Goal: Task Accomplishment & Management: Use online tool/utility

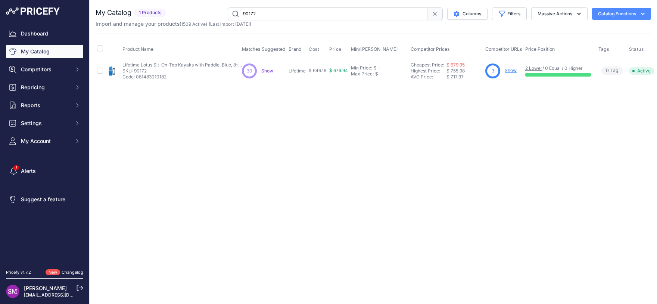
click at [266, 72] on span "Show" at bounding box center [267, 71] width 12 height 6
click at [280, 128] on div "Close You are not connected to the internet." at bounding box center [374, 152] width 568 height 304
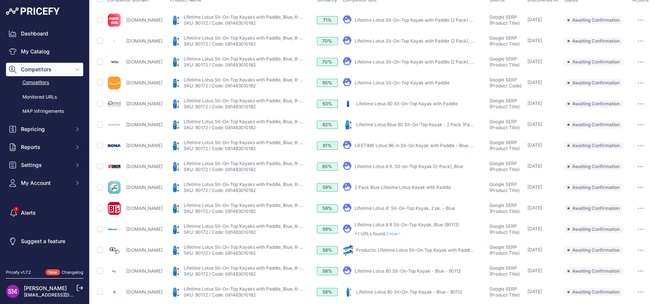
scroll to position [99, 0]
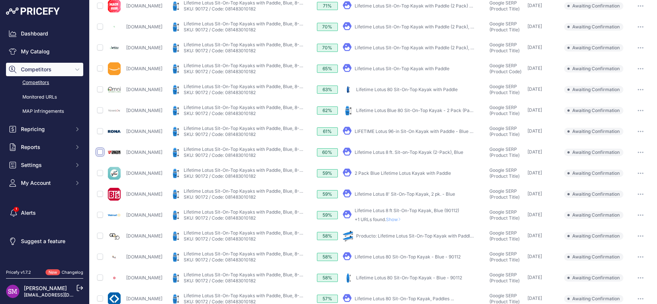
click at [99, 152] on input "checkbox" at bounding box center [100, 152] width 6 height 6
checkbox input "true"
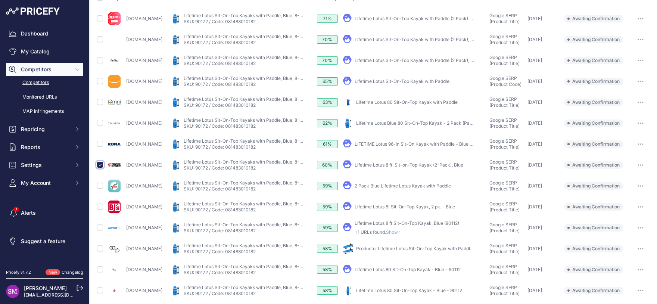
scroll to position [111, 0]
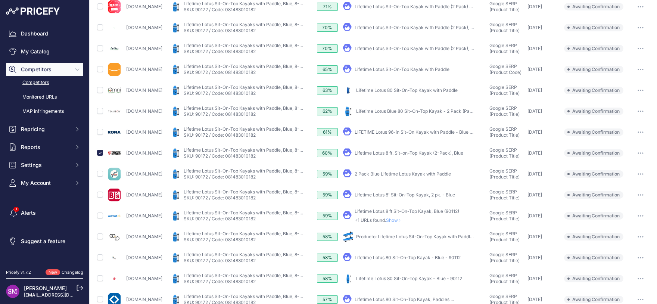
scroll to position [99, 0]
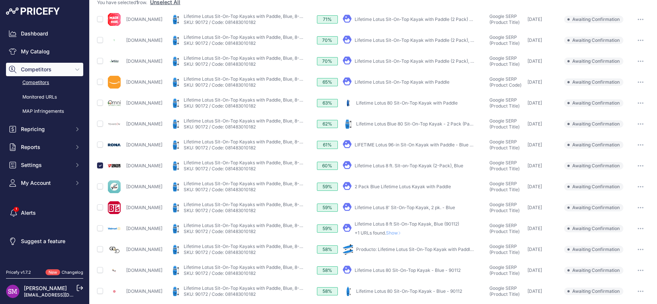
click at [404, 233] on span "Show" at bounding box center [395, 233] width 18 height 6
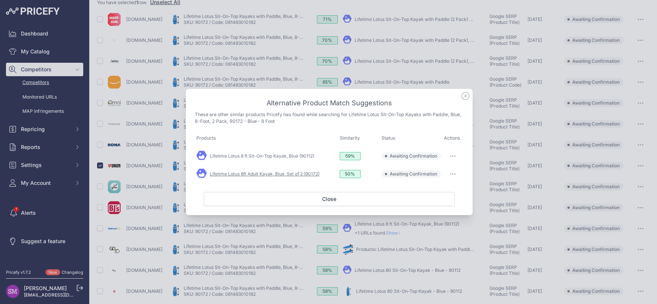
click at [305, 174] on link "Lifetime Lotus 8ft Adult Kayak, Blue, Set of 2 (90172)" at bounding box center [265, 174] width 110 height 6
click at [450, 176] on button "button" at bounding box center [453, 174] width 15 height 10
click at [441, 188] on span "Match This" at bounding box center [433, 190] width 24 height 6
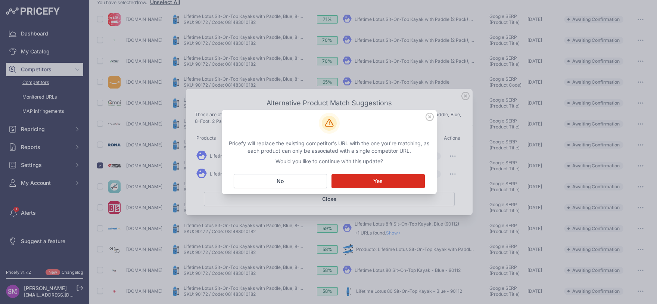
click at [373, 180] on button "Matching... Yes" at bounding box center [378, 181] width 93 height 14
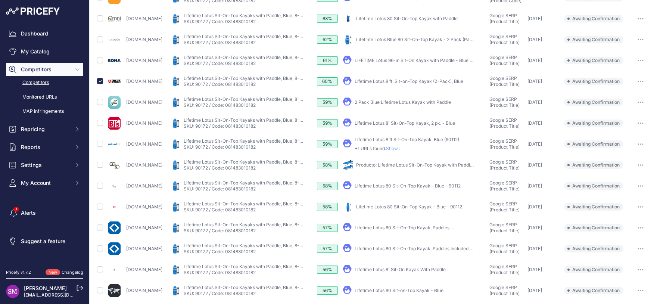
scroll to position [210, 0]
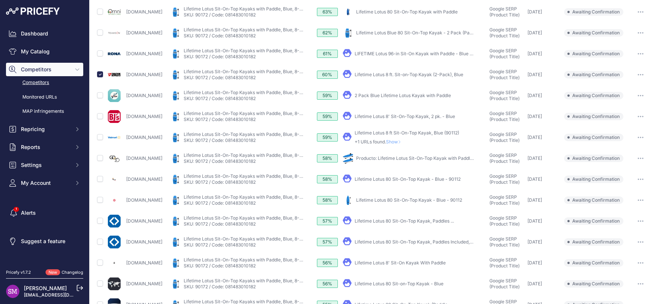
click at [426, 219] on link "Lifetime Lotus 80 Sit-On-Top Kayak, Paddles ..." at bounding box center [404, 221] width 99 height 6
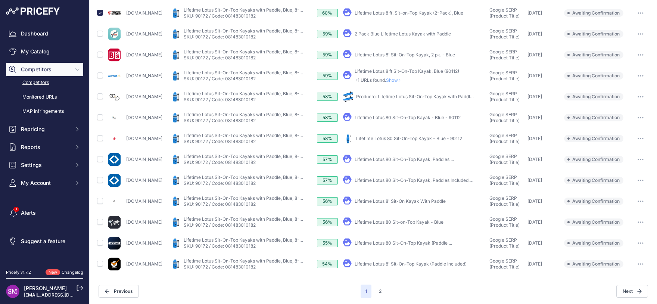
scroll to position [252, 0]
click at [416, 242] on link "Lifetime Lotus 80 Sit-On-Top Kayak (Paddle ..." at bounding box center [403, 242] width 97 height 6
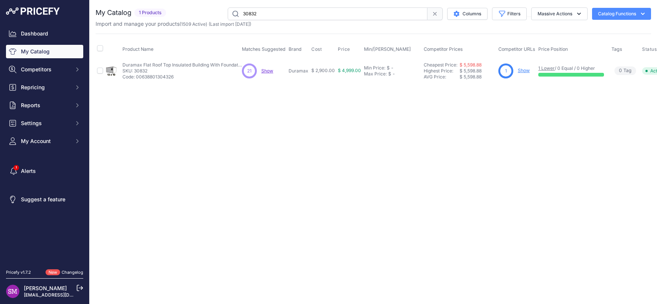
click at [267, 72] on span "Show" at bounding box center [267, 71] width 12 height 6
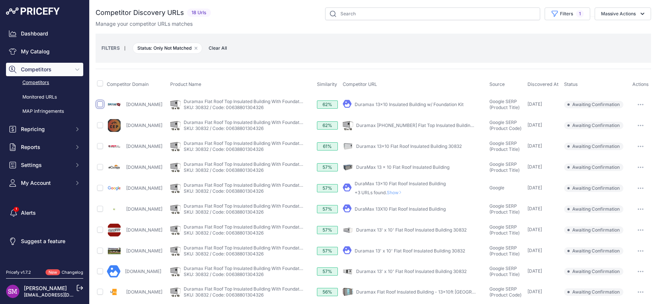
click at [97, 103] on input "checkbox" at bounding box center [100, 104] width 6 height 6
checkbox input "true"
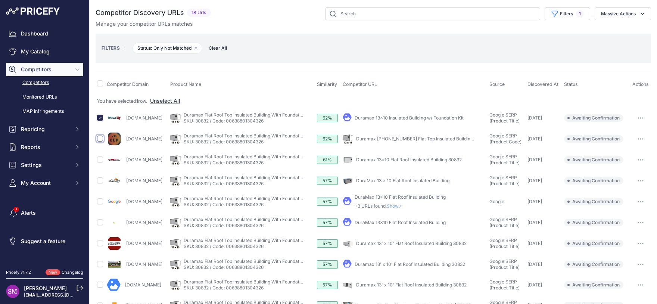
click at [101, 139] on input "checkbox" at bounding box center [100, 139] width 6 height 6
checkbox input "true"
click at [102, 224] on input "checkbox" at bounding box center [100, 222] width 6 height 6
checkbox input "true"
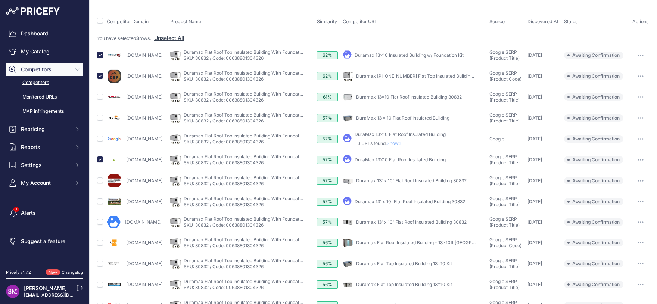
scroll to position [53, 0]
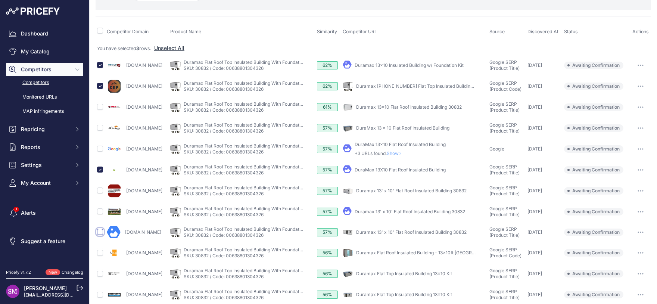
click at [100, 232] on input "checkbox" at bounding box center [100, 232] width 6 height 6
checkbox input "true"
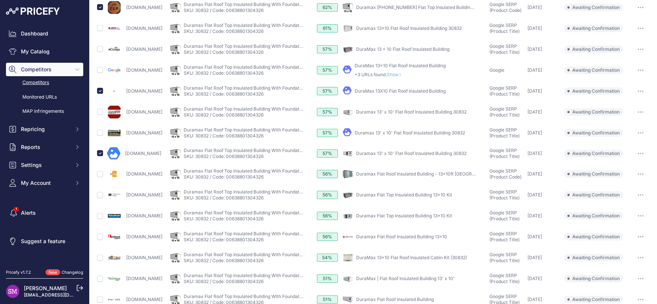
scroll to position [151, 0]
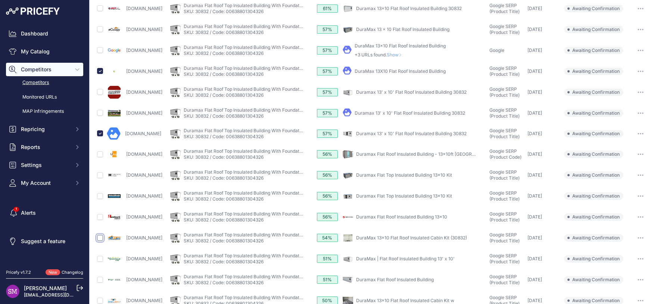
click at [100, 236] on input "checkbox" at bounding box center [100, 238] width 6 height 6
checkbox input "true"
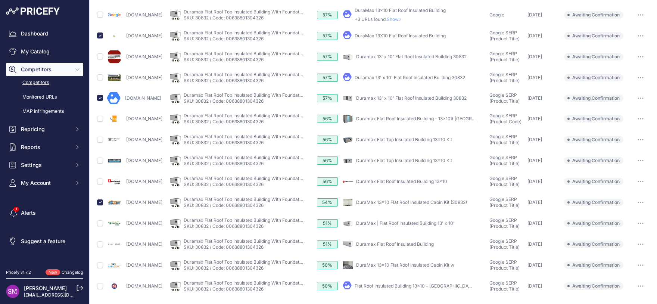
scroll to position [186, 0]
click at [99, 245] on input "checkbox" at bounding box center [100, 245] width 6 height 6
checkbox input "true"
click at [100, 265] on input "checkbox" at bounding box center [100, 266] width 6 height 6
checkbox input "true"
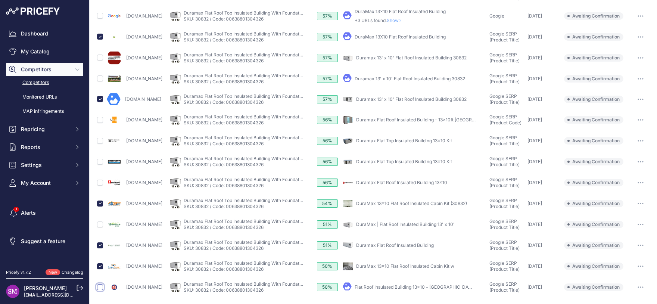
click at [102, 287] on input "checkbox" at bounding box center [100, 287] width 6 height 6
checkbox input "true"
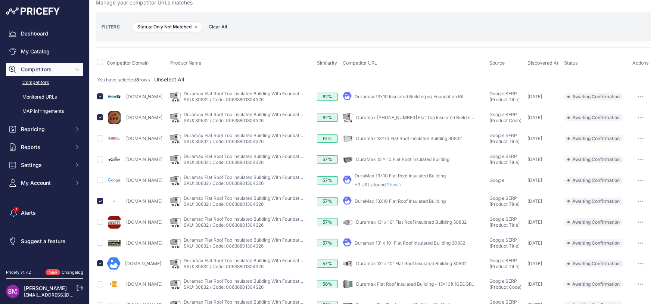
scroll to position [0, 0]
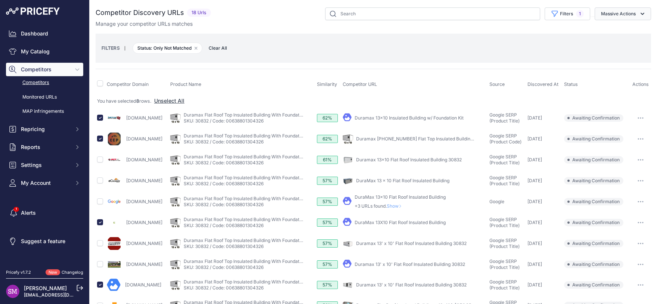
click at [616, 12] on button "Massive Actions" at bounding box center [623, 13] width 56 height 13
click at [607, 26] on button "Confirm Match" at bounding box center [622, 31] width 60 height 13
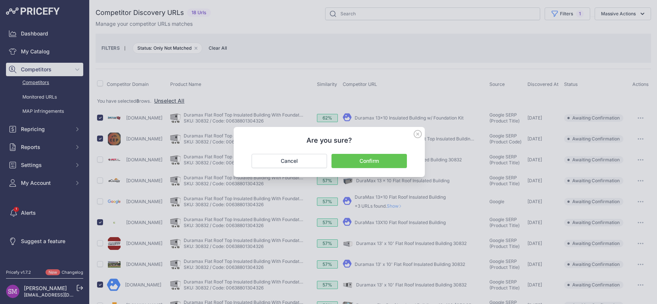
click at [384, 162] on button "Confirm" at bounding box center [369, 161] width 75 height 14
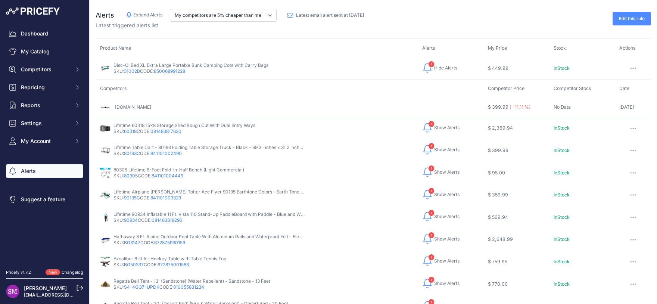
click at [132, 132] on link "60318" at bounding box center [130, 131] width 13 height 6
click at [434, 124] on button "1 Hide Alerts Show Alerts" at bounding box center [440, 128] width 37 height 12
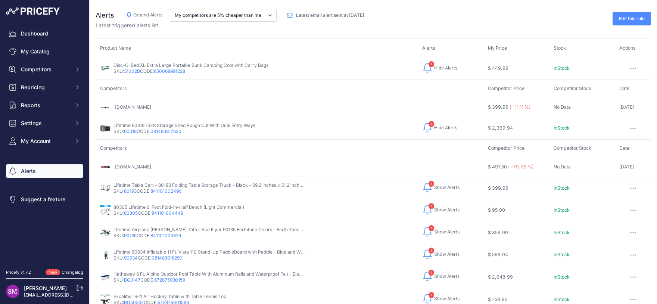
click at [434, 186] on span "Show Alerts" at bounding box center [446, 187] width 25 height 6
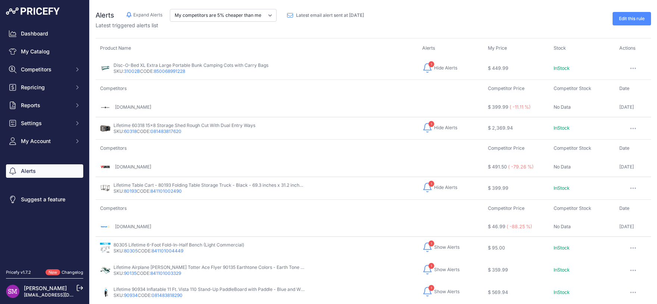
click at [441, 245] on span "Show Alerts" at bounding box center [446, 247] width 25 height 6
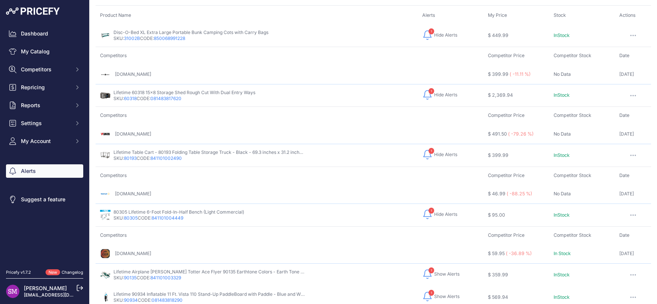
scroll to position [66, 0]
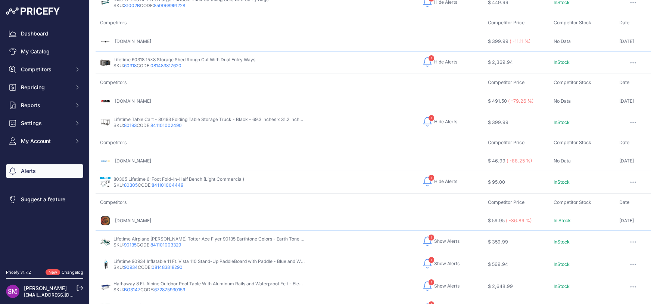
click at [434, 238] on span "Show Alerts" at bounding box center [446, 241] width 25 height 6
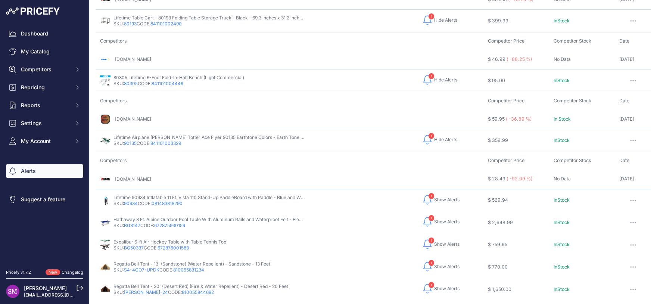
scroll to position [169, 0]
click at [436, 198] on span "Show Alerts" at bounding box center [446, 198] width 25 height 6
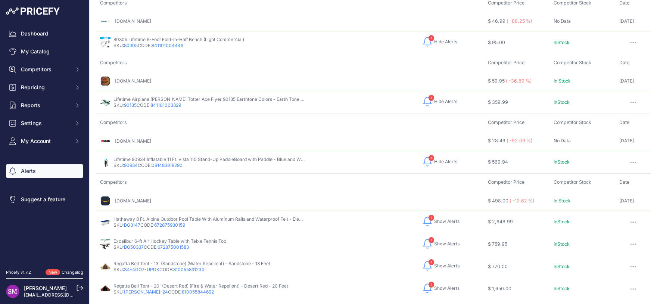
scroll to position [206, 0]
click at [434, 218] on span "Show Alerts" at bounding box center [446, 221] width 25 height 6
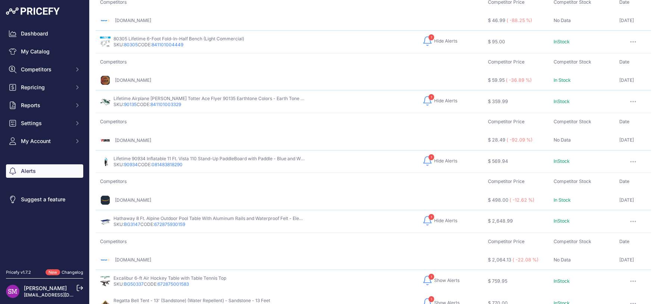
drag, startPoint x: 143, startPoint y: 222, endPoint x: 127, endPoint y: 221, distance: 16.8
click at [127, 221] on p "SKU: BG3147 CODE: 672875930159" at bounding box center [209, 224] width 191 height 6
copy p "BG3147"
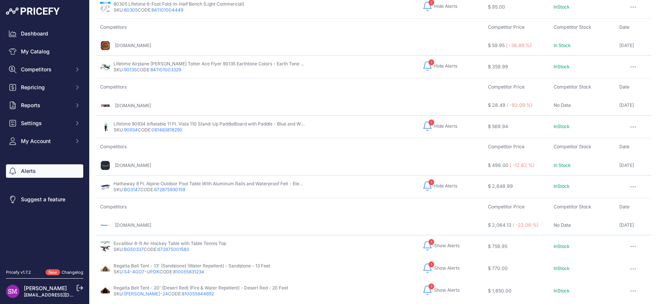
scroll to position [244, 0]
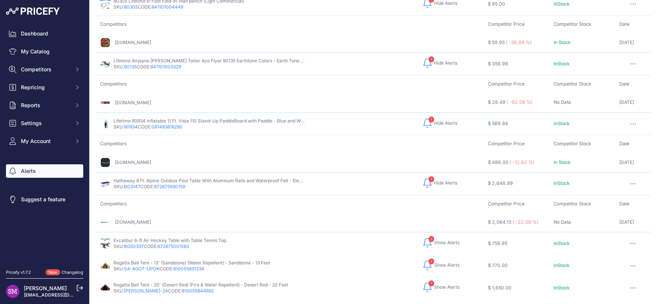
drag, startPoint x: 146, startPoint y: 245, endPoint x: 125, endPoint y: 247, distance: 20.7
click at [125, 247] on div "Excalibur 6-ft Air Hockey Table with Table Tennis Top SKU: BG50337 CODE: 672875…" at bounding box center [170, 244] width 113 height 12
copy p "BG50337"
click at [434, 263] on span "Show Alerts" at bounding box center [446, 265] width 25 height 6
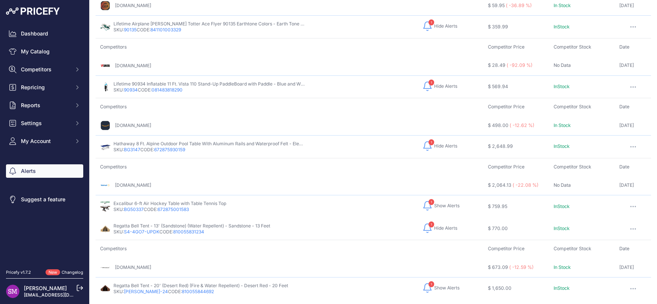
scroll to position [281, 0]
drag, startPoint x: 160, startPoint y: 229, endPoint x: 124, endPoint y: 228, distance: 35.9
click at [124, 229] on p "SKU: S4-4GO7-UPDK CODE: 810055831234" at bounding box center [192, 232] width 157 height 6
copy p "S4-4GO7-UPDK"
click at [443, 285] on span "Show Alerts" at bounding box center [446, 288] width 25 height 6
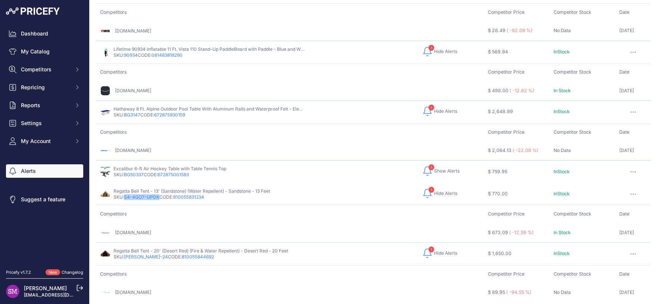
scroll to position [319, 0]
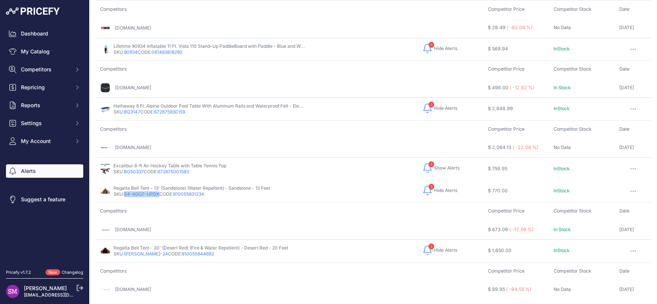
drag, startPoint x: 151, startPoint y: 251, endPoint x: 125, endPoint y: 255, distance: 26.4
click at [125, 255] on div "Regatta Bell Tent - 20' (Desert Red) (Fire & Water Repellent) - Desert Red - 20…" at bounding box center [201, 251] width 175 height 12
copy p "WD-RBT-24"
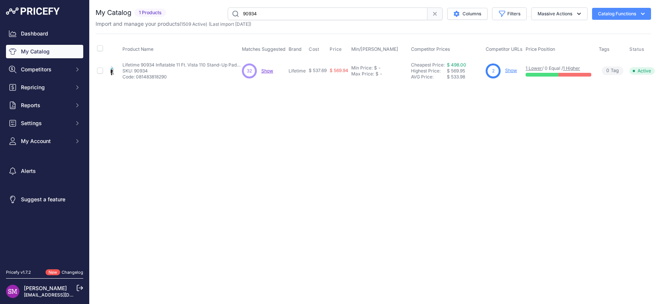
click at [269, 71] on span "Show" at bounding box center [267, 71] width 12 height 6
click at [152, 144] on div "Close You are not connected to the internet." at bounding box center [374, 152] width 568 height 304
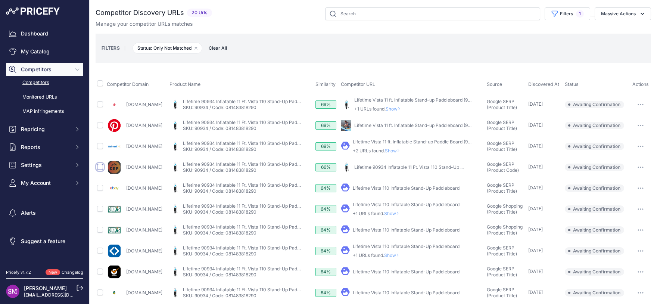
click at [99, 168] on input "checkbox" at bounding box center [100, 167] width 6 height 6
checkbox input "true"
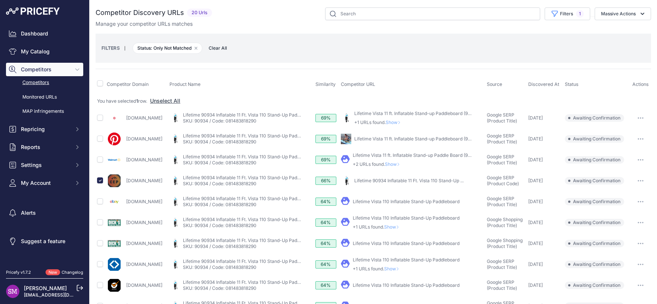
click at [403, 163] on span "Show" at bounding box center [394, 164] width 18 height 6
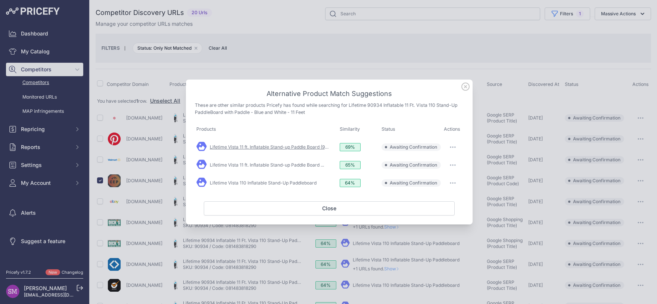
click at [297, 149] on link "Lifetime Vista 11 ft. Inflatable Stand-up Paddle Board (90934)" at bounding box center [274, 147] width 128 height 6
click at [301, 166] on link "Lifetime Vista 11 ft. Inflatable Stand-up Paddle Board ..." at bounding box center [267, 165] width 114 height 6
click at [447, 163] on button "button" at bounding box center [453, 165] width 15 height 10
click at [443, 183] on span "Match This" at bounding box center [433, 181] width 24 height 6
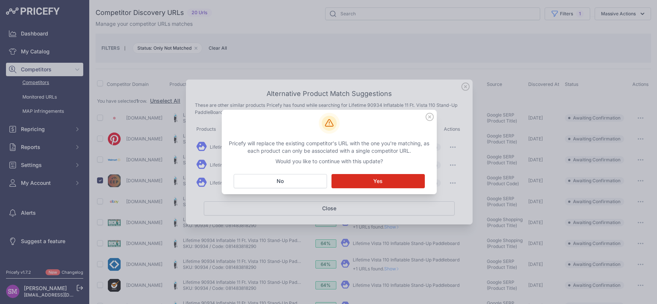
click at [390, 177] on button "Matching... Yes" at bounding box center [378, 181] width 93 height 14
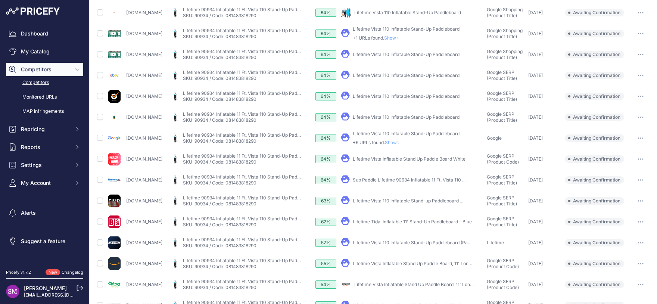
scroll to position [210, 0]
click at [97, 243] on td at bounding box center [101, 242] width 10 height 21
click at [99, 242] on input "checkbox" at bounding box center [100, 242] width 6 height 6
checkbox input "true"
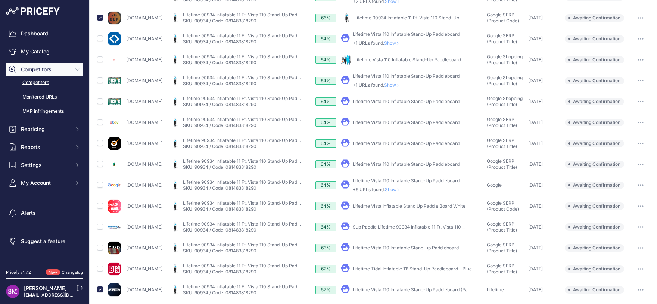
scroll to position [130, 0]
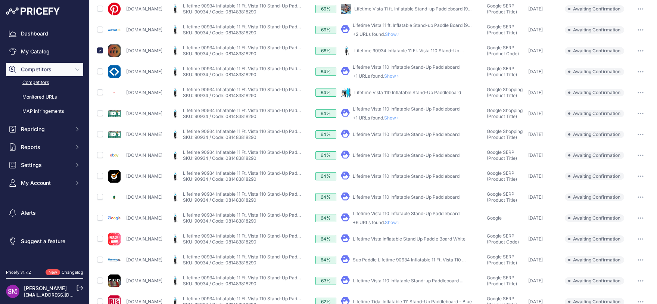
click at [402, 76] on span "Show" at bounding box center [393, 76] width 18 height 6
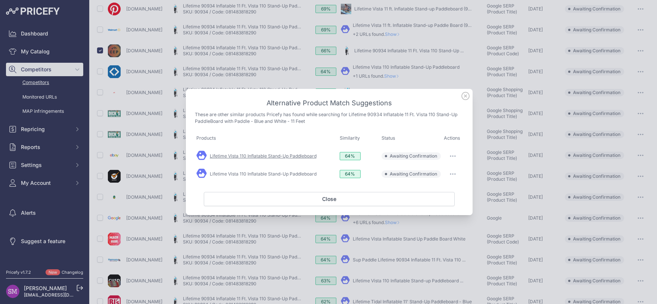
click at [286, 157] on link "Lifetime Vista 110 Inflatable Stand-Up Paddleboard" at bounding box center [263, 156] width 107 height 6
click at [452, 158] on button "button" at bounding box center [453, 156] width 15 height 10
click at [446, 174] on button "Match This" at bounding box center [439, 172] width 48 height 12
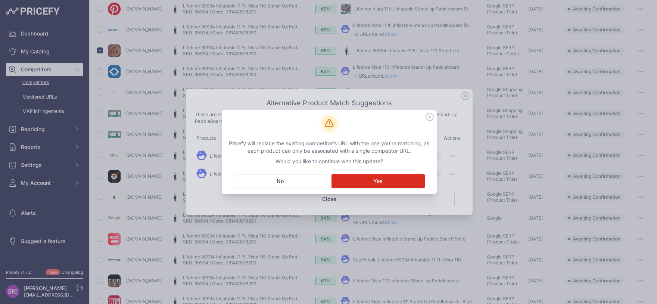
click at [387, 185] on button "Matching... Yes" at bounding box center [378, 181] width 93 height 14
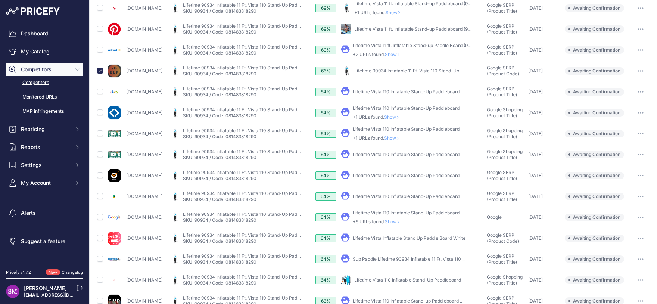
scroll to position [150, 0]
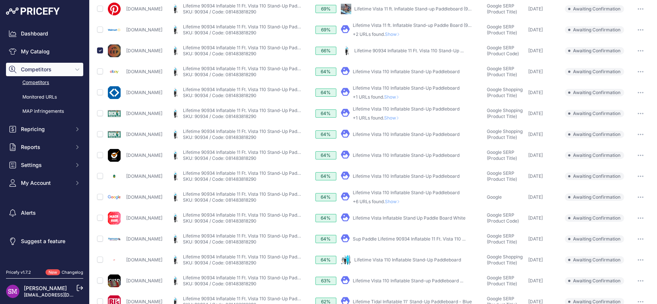
click at [440, 70] on link "Lifetime Vista 110 Inflatable Stand-Up Paddleboard" at bounding box center [406, 72] width 107 height 6
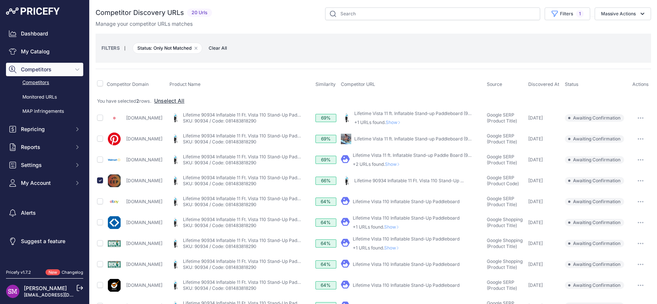
scroll to position [33, 0]
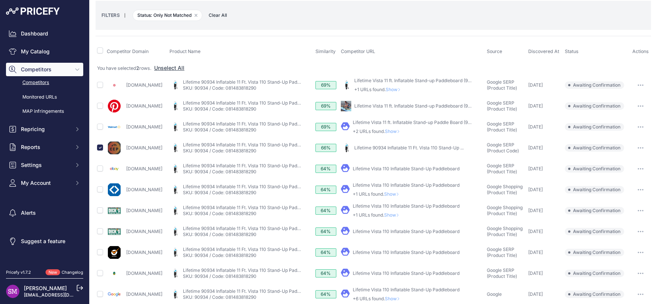
click at [402, 215] on span "Show" at bounding box center [393, 215] width 18 height 6
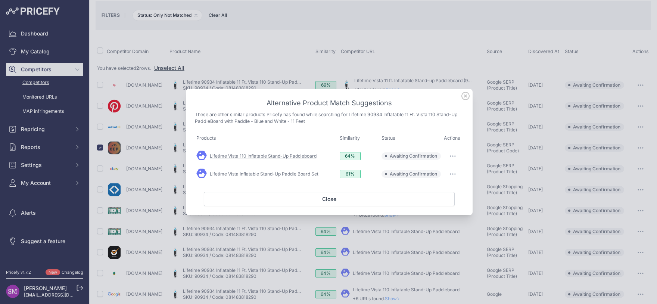
click at [270, 158] on link "Lifetime Vista 110 Inflatable Stand-Up Paddleboard" at bounding box center [263, 156] width 107 height 6
click at [457, 156] on button "button" at bounding box center [453, 156] width 15 height 10
click at [444, 174] on button "Match This" at bounding box center [439, 172] width 48 height 12
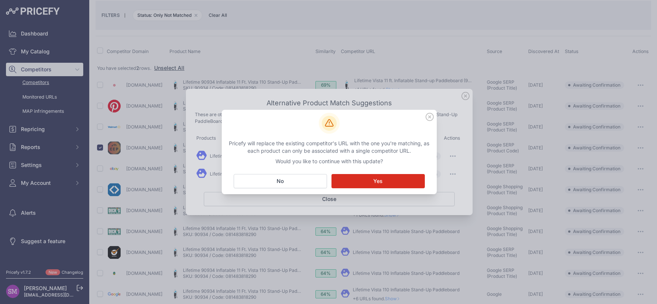
click at [388, 183] on button "Matching... Yes" at bounding box center [378, 181] width 93 height 14
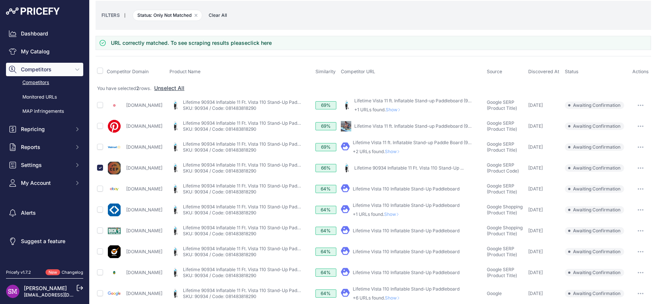
scroll to position [0, 0]
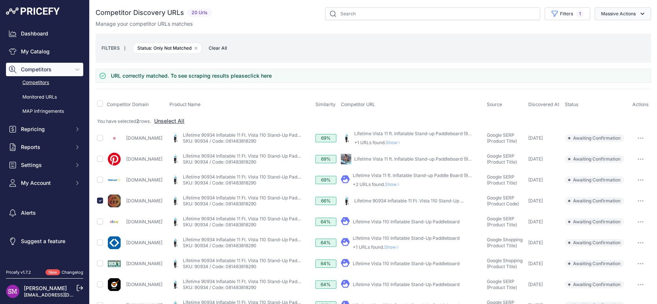
click at [611, 11] on button "Massive Actions" at bounding box center [623, 13] width 56 height 13
click at [610, 31] on span "Confirm Match" at bounding box center [616, 31] width 36 height 6
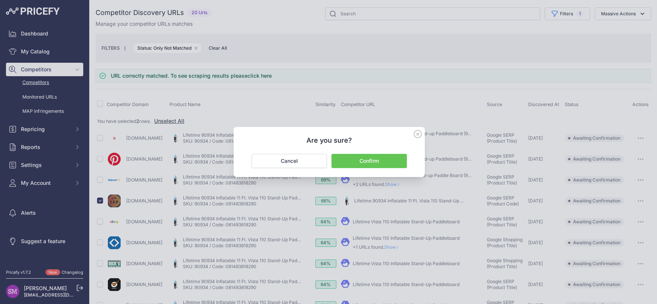
click at [379, 156] on button "Confirm" at bounding box center [369, 161] width 75 height 14
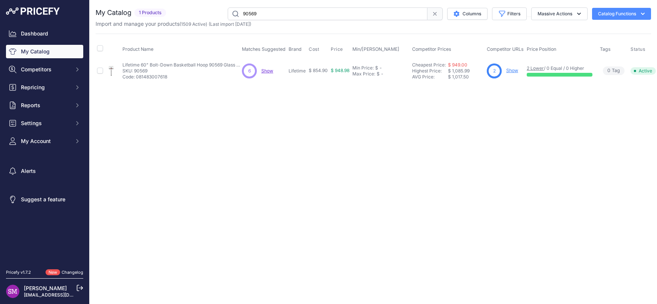
click at [270, 72] on span "Show" at bounding box center [267, 71] width 12 height 6
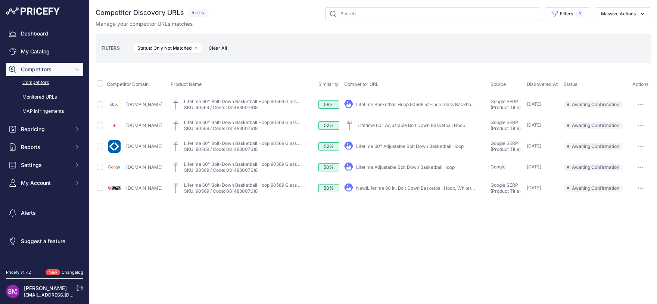
click at [393, 106] on link "Lifetime Basketball Hoop 90568 54-Inch Glass Backboard ..." at bounding box center [419, 105] width 127 height 6
click at [99, 103] on input "checkbox" at bounding box center [100, 104] width 6 height 6
checkbox input "true"
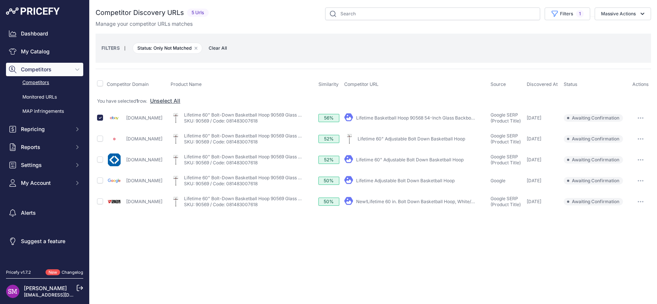
click at [381, 161] on link "Lifetime 60" Adjustable Bolt Down Basketball Hoop" at bounding box center [410, 160] width 108 height 6
click at [100, 158] on input "checkbox" at bounding box center [100, 159] width 6 height 6
checkbox input "true"
click at [634, 14] on button "Massive Actions" at bounding box center [623, 13] width 56 height 13
click at [618, 31] on span "Confirm Match" at bounding box center [616, 31] width 36 height 6
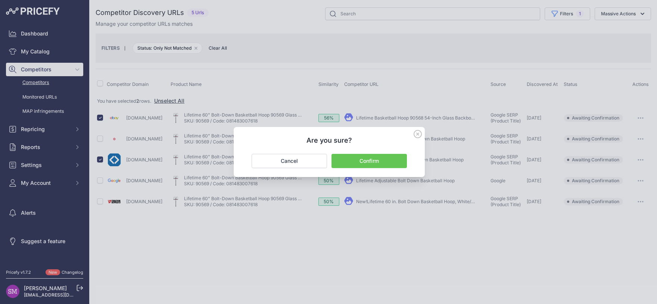
click at [356, 165] on button "Confirm" at bounding box center [369, 161] width 75 height 14
